Goal: Find contact information: Find contact information

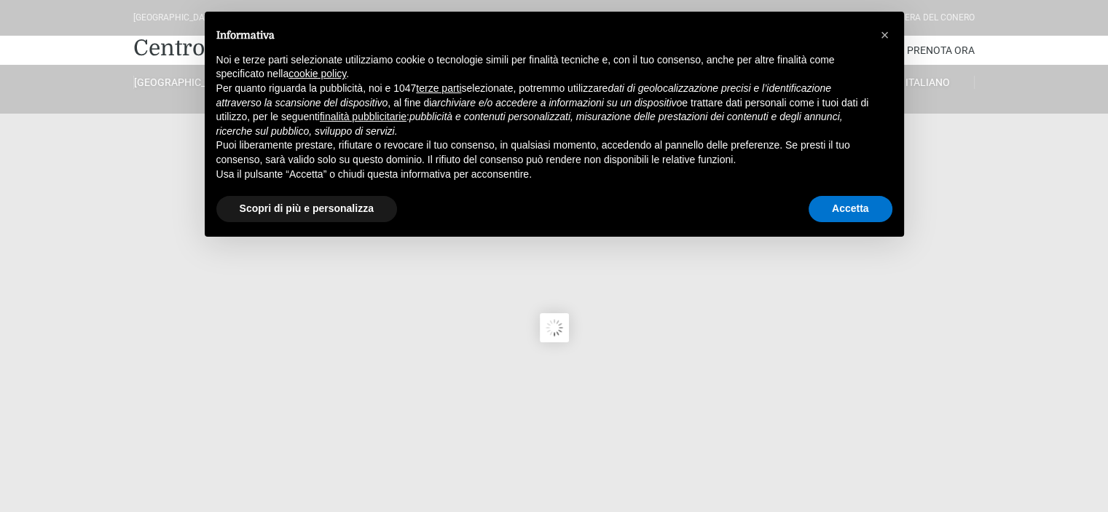
type input "[DATE]"
click at [890, 34] on button "×" at bounding box center [885, 34] width 23 height 23
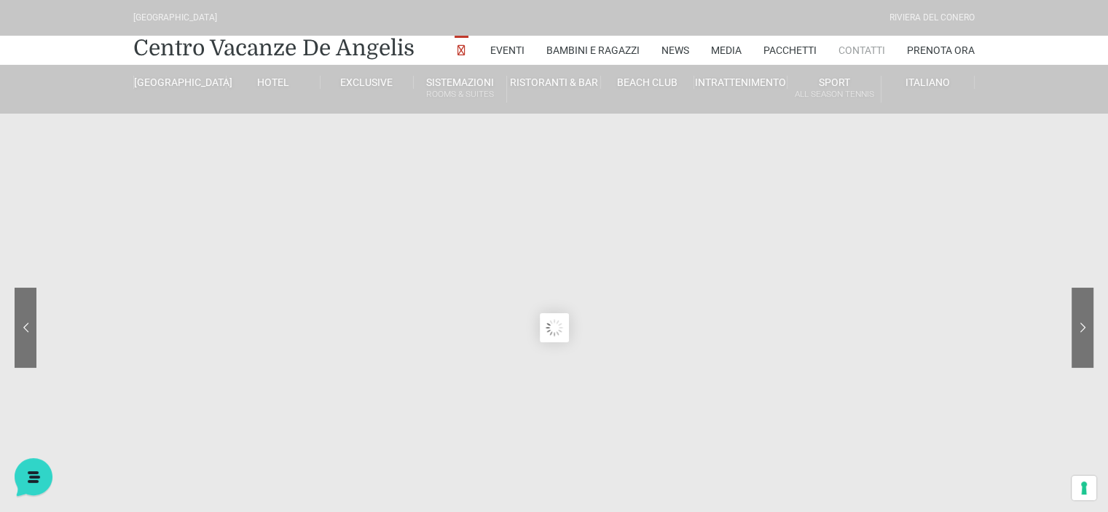
click at [865, 52] on link "Contatti" at bounding box center [862, 50] width 47 height 29
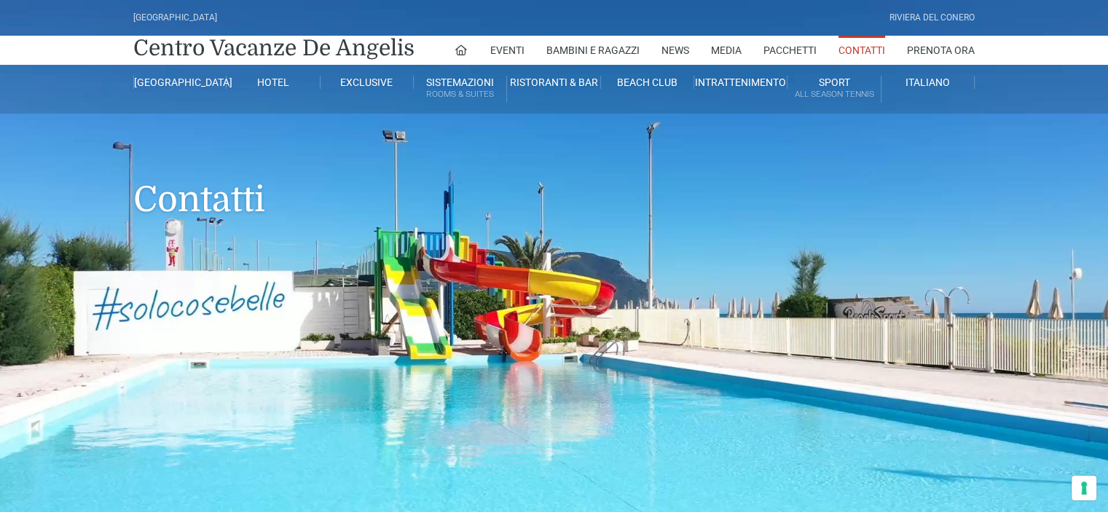
click at [865, 52] on link "Contatti" at bounding box center [862, 50] width 47 height 29
